Goal: Manage account settings

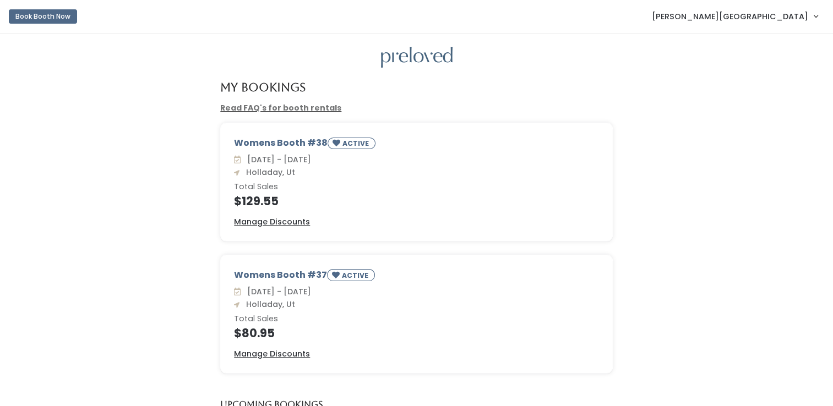
click at [802, 18] on span "[PERSON_NAME][GEOGRAPHIC_DATA]" at bounding box center [730, 16] width 156 height 12
drag, startPoint x: 664, startPoint y: 226, endPoint x: 658, endPoint y: 217, distance: 9.9
click at [664, 226] on div "Womens Booth #38 ACTIVE Sat. Sep 27 - Fri. Oct 3 Holladay, Ut Total Sales $129.…" at bounding box center [416, 189] width 811 height 132
click at [39, 18] on button "Book Booth Now" at bounding box center [43, 16] width 68 height 14
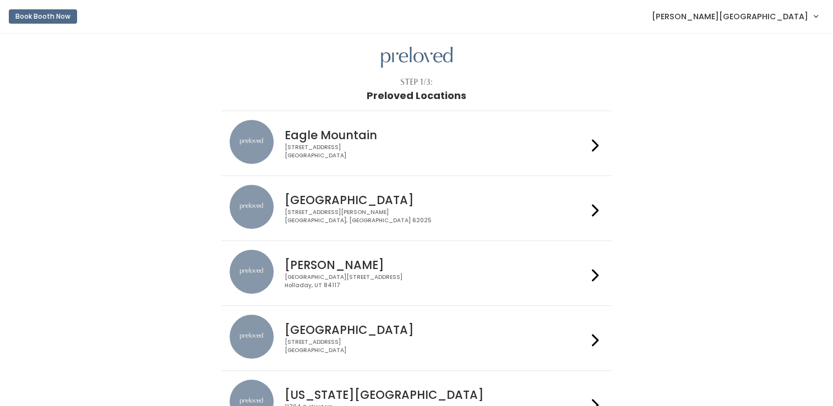
click at [579, 267] on h4 "Holladay" at bounding box center [436, 265] width 303 height 13
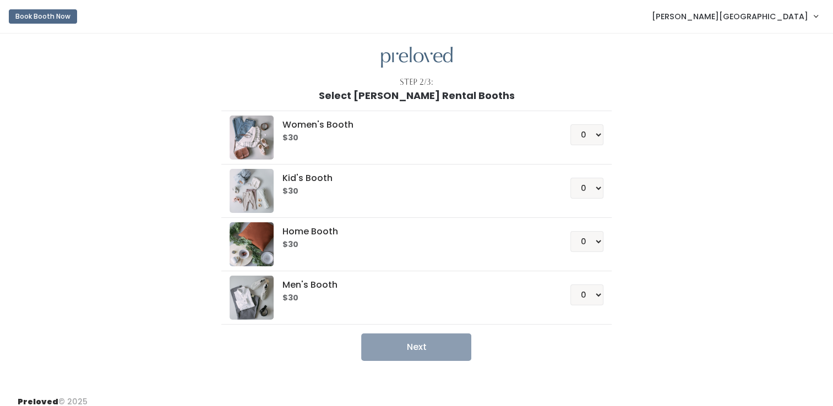
click at [777, 15] on span "[PERSON_NAME][GEOGRAPHIC_DATA]" at bounding box center [730, 16] width 156 height 12
click at [775, 61] on link "Account settings" at bounding box center [778, 63] width 99 height 20
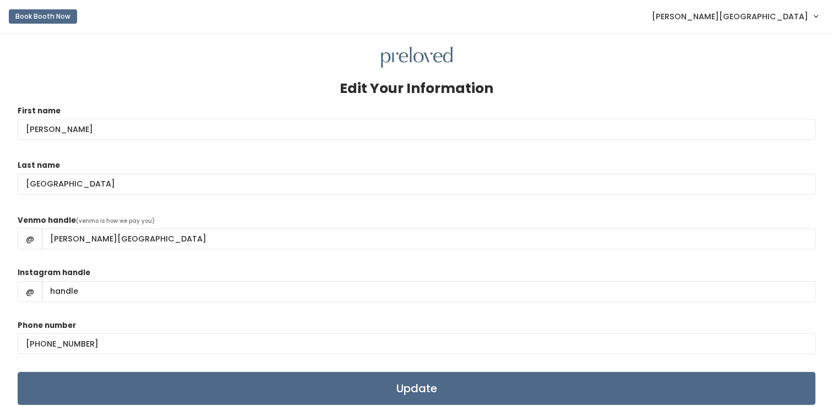
click at [777, 13] on span "Lindsey England" at bounding box center [730, 16] width 156 height 12
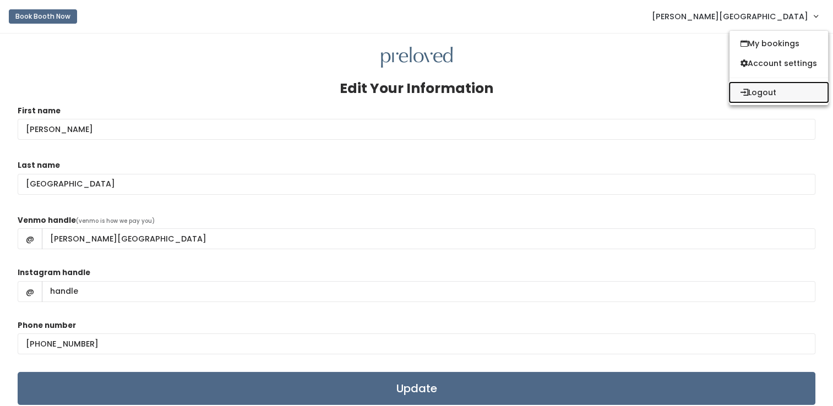
click at [760, 97] on button "Logout" at bounding box center [778, 93] width 99 height 20
